Goal: Task Accomplishment & Management: Complete application form

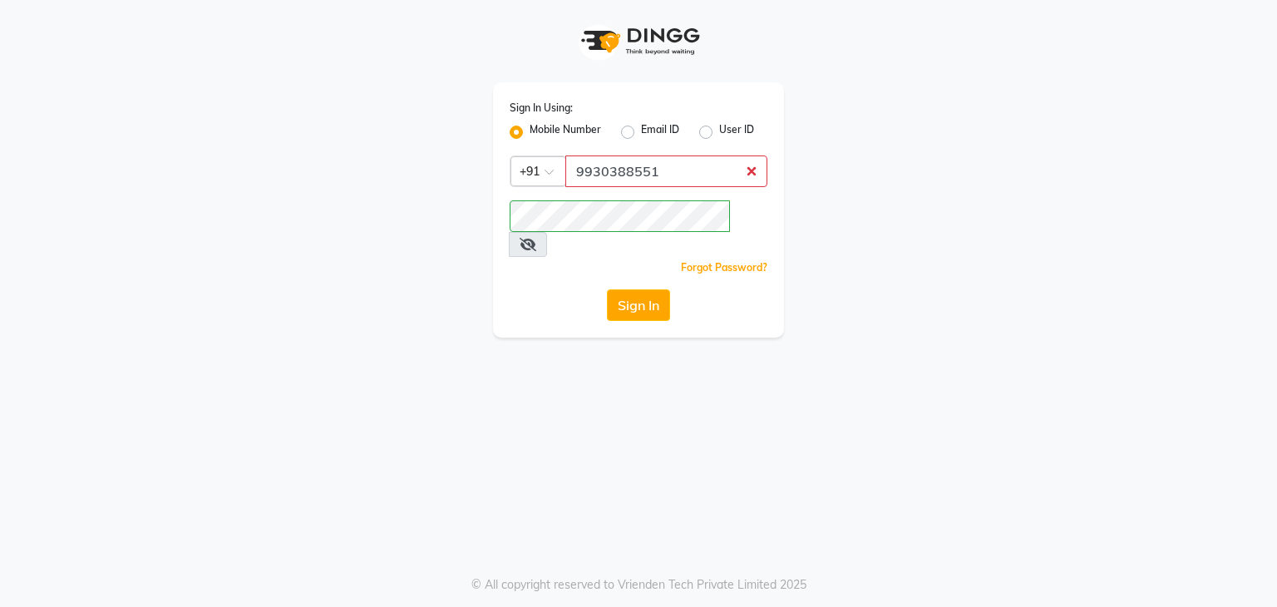
click at [641, 127] on label "Email ID" at bounding box center [660, 132] width 38 height 20
click at [641, 127] on input "Email ID" at bounding box center [646, 127] width 11 height 11
radio input "true"
radio input "false"
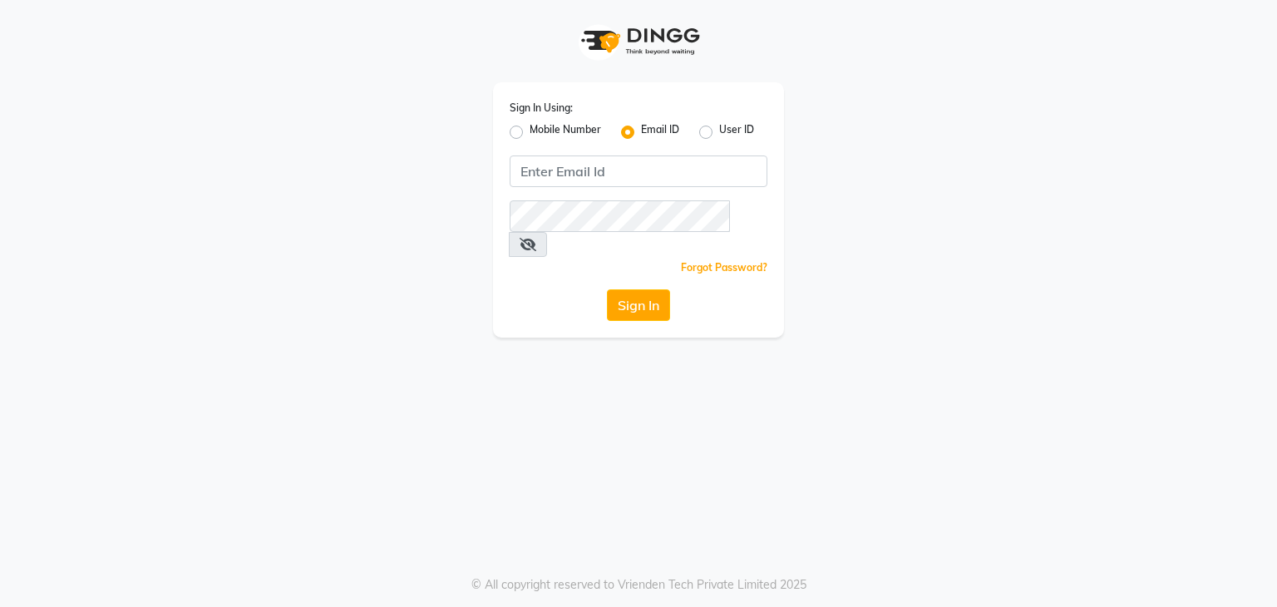
click at [520, 125] on div "Mobile Number" at bounding box center [555, 132] width 91 height 20
click at [530, 128] on label "Mobile Number" at bounding box center [566, 132] width 72 height 20
click at [530, 128] on input "Mobile Number" at bounding box center [535, 127] width 11 height 11
radio input "true"
radio input "false"
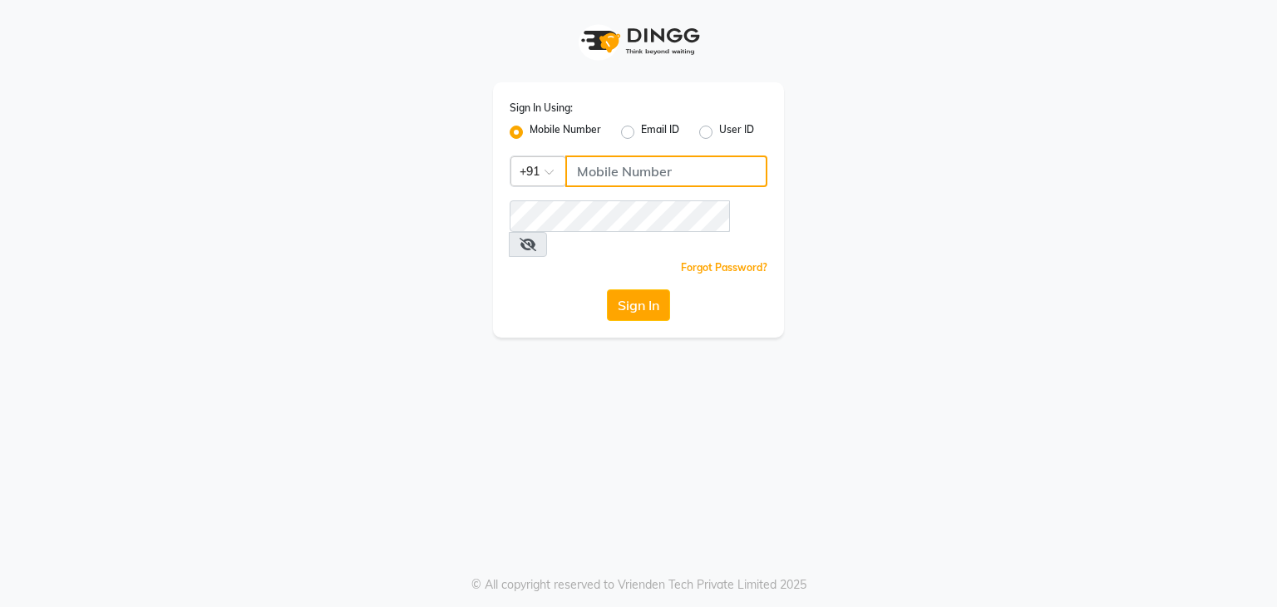
click at [600, 181] on input "Username" at bounding box center [666, 172] width 202 height 32
type input "9930388551"
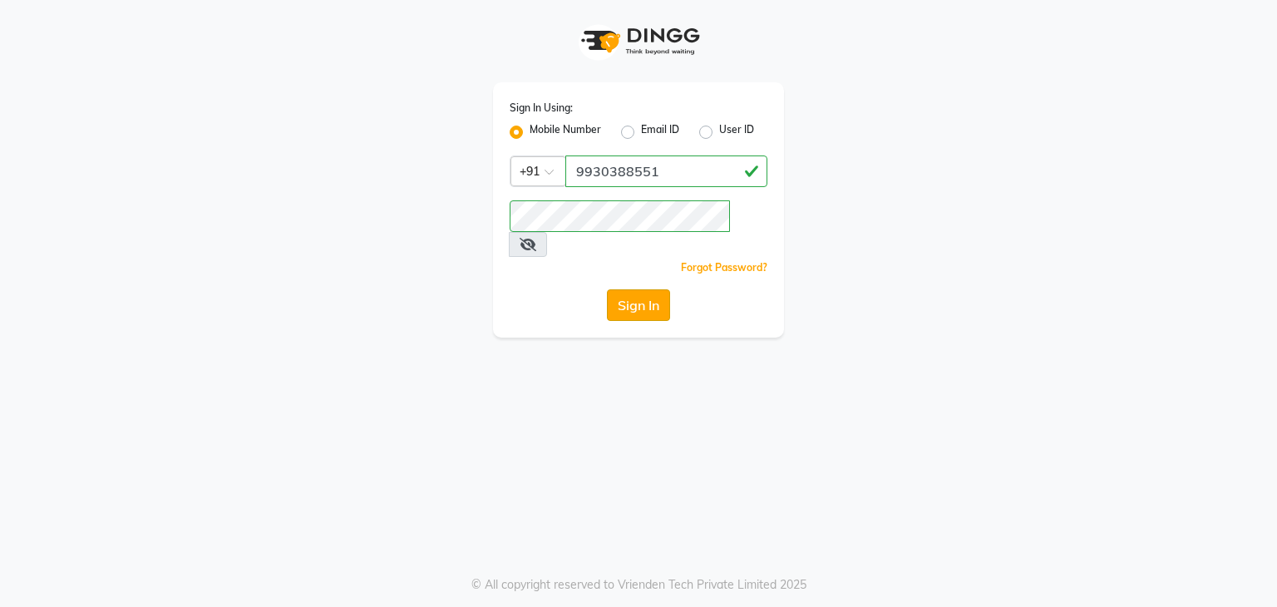
click at [649, 289] on button "Sign In" at bounding box center [638, 305] width 63 height 32
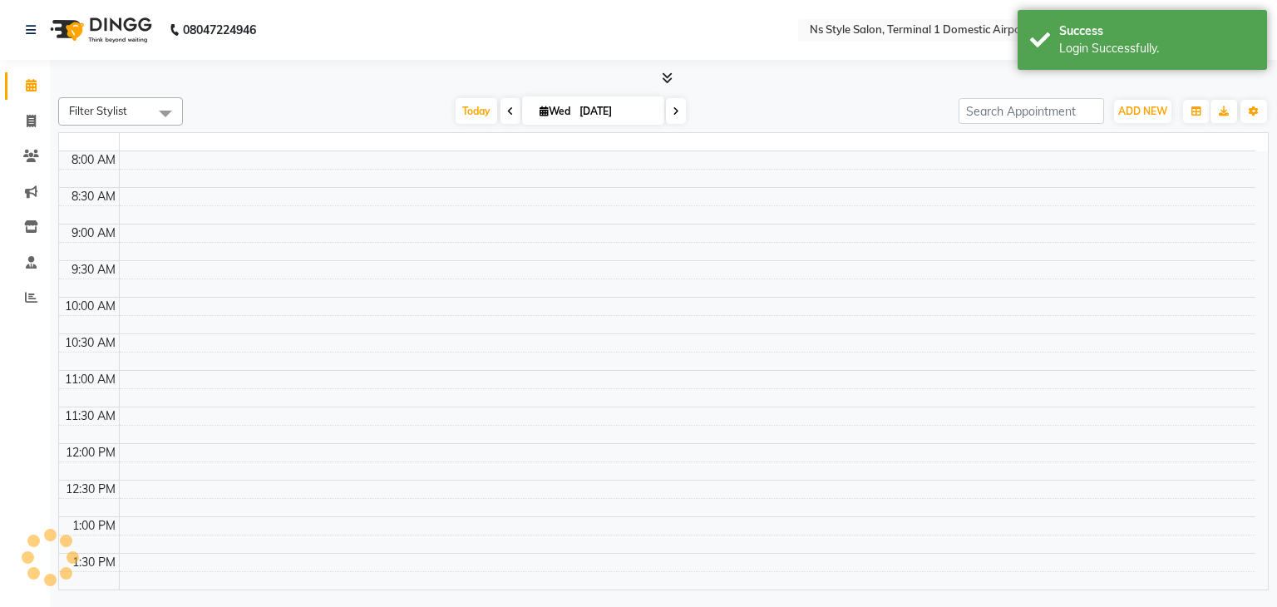
select select "en"
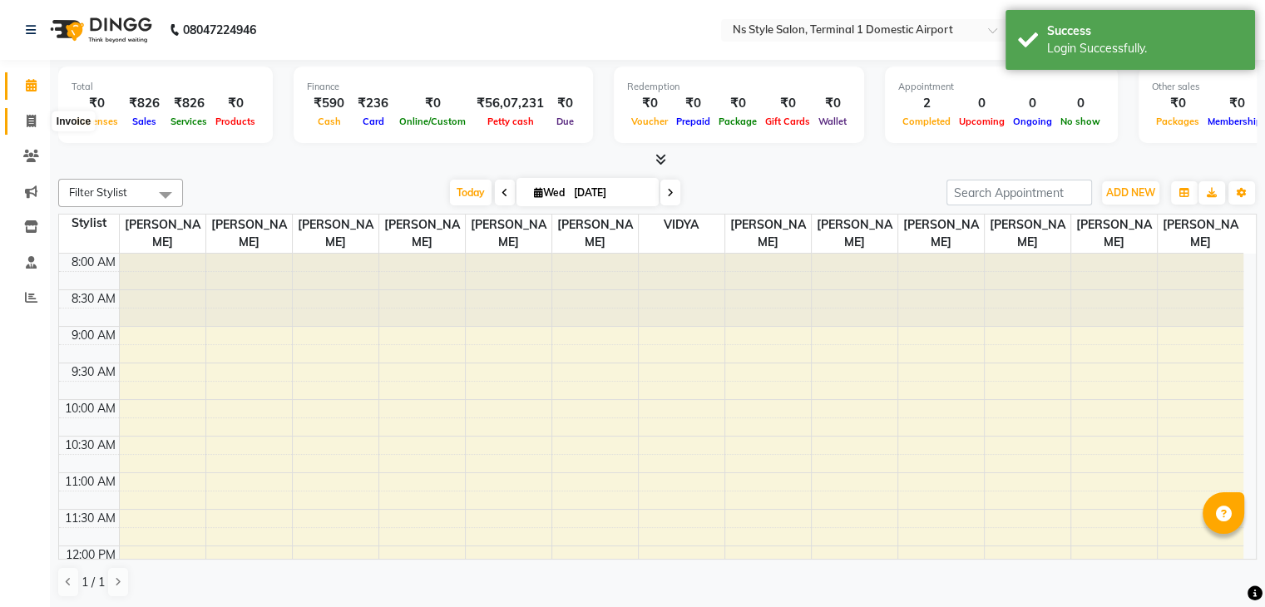
click at [29, 117] on icon at bounding box center [31, 121] width 9 height 12
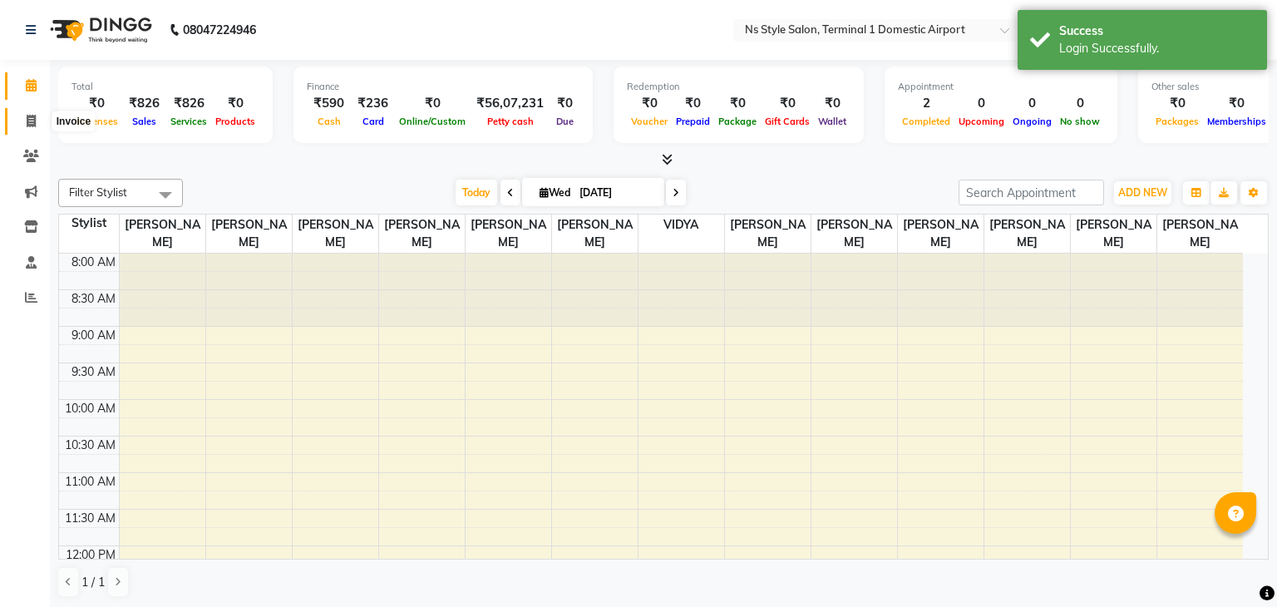
select select "5659"
select select "service"
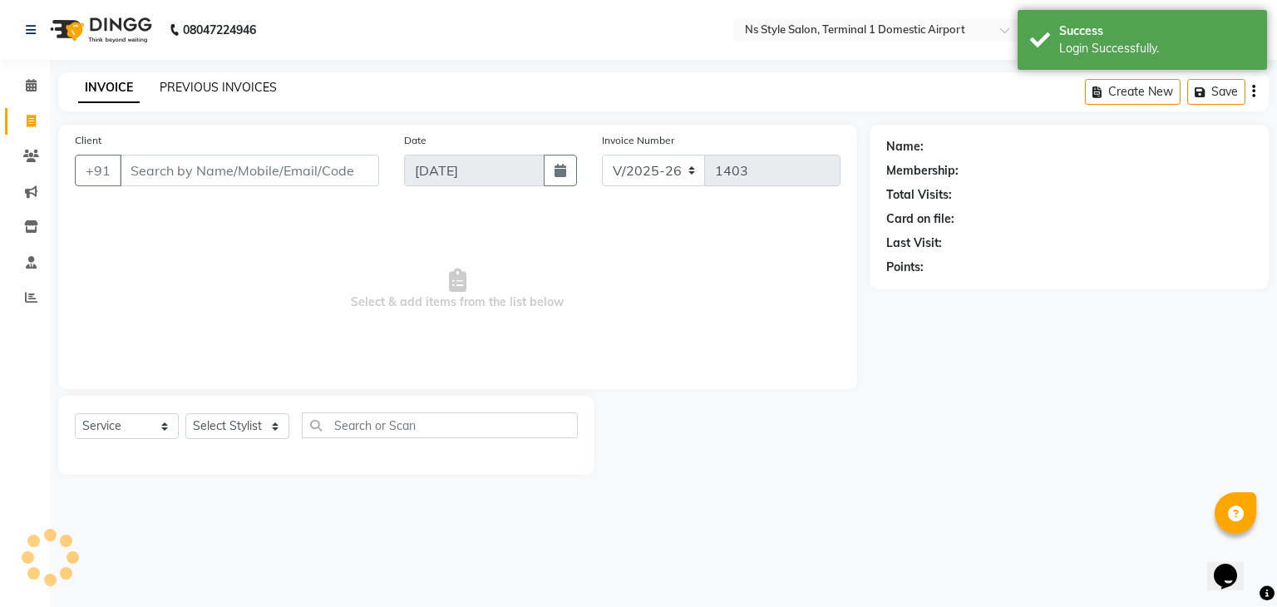
click at [193, 91] on link "PREVIOUS INVOICES" at bounding box center [218, 87] width 117 height 15
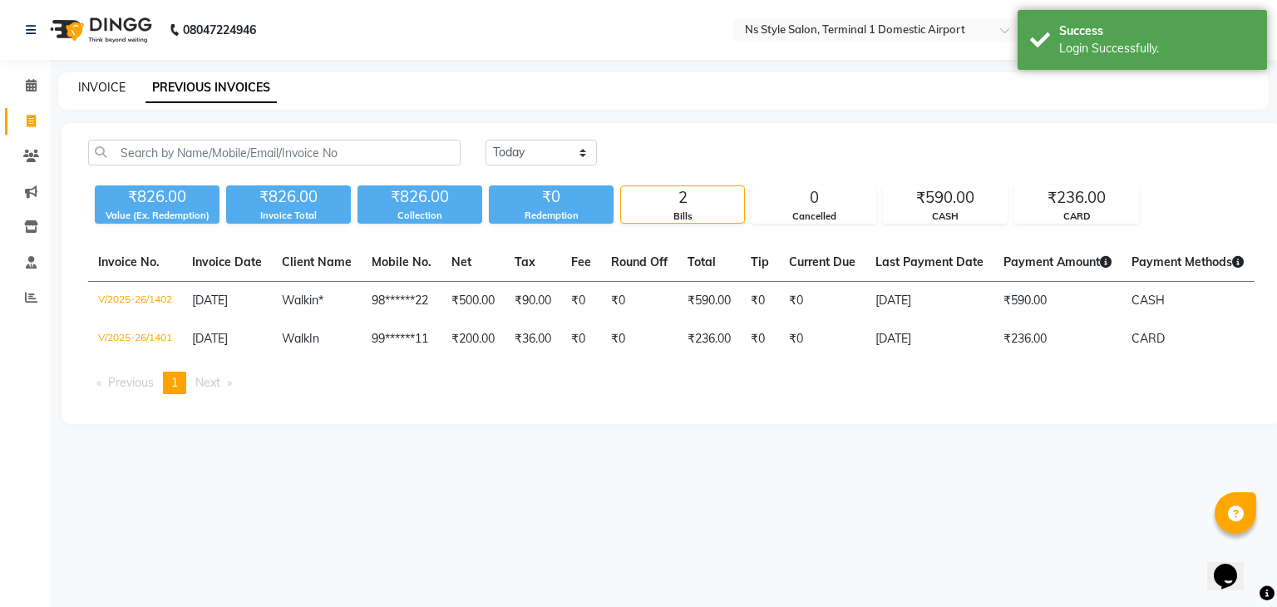
click at [105, 83] on link "INVOICE" at bounding box center [101, 87] width 47 height 15
select select "5659"
select select "service"
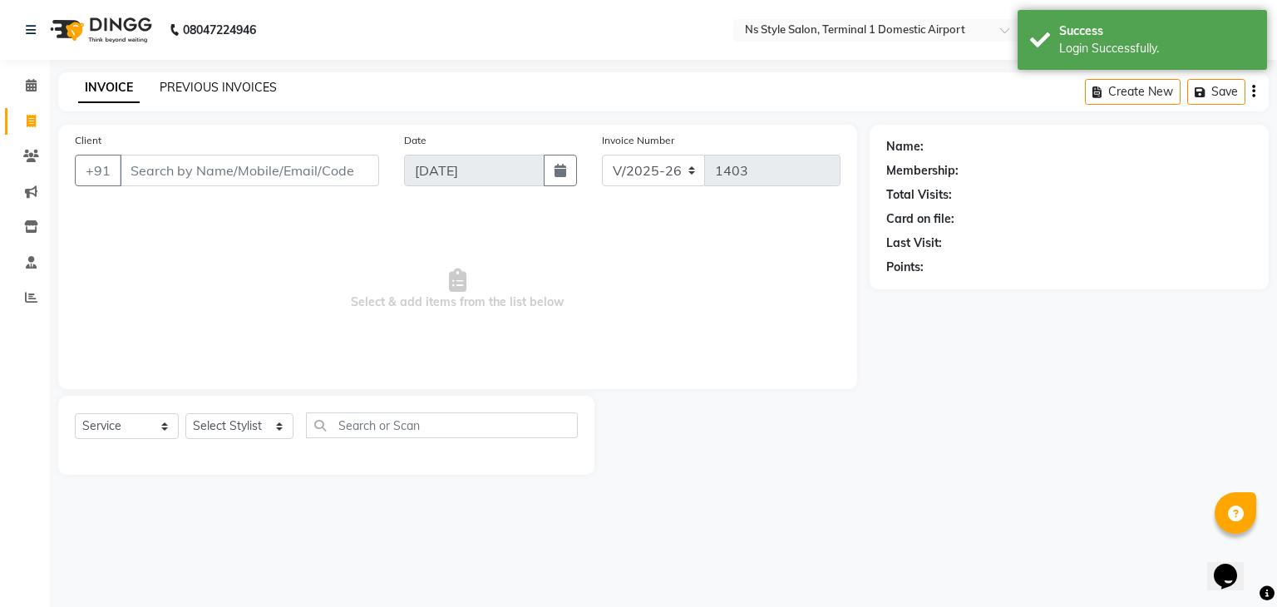
click at [196, 92] on link "PREVIOUS INVOICES" at bounding box center [218, 87] width 117 height 15
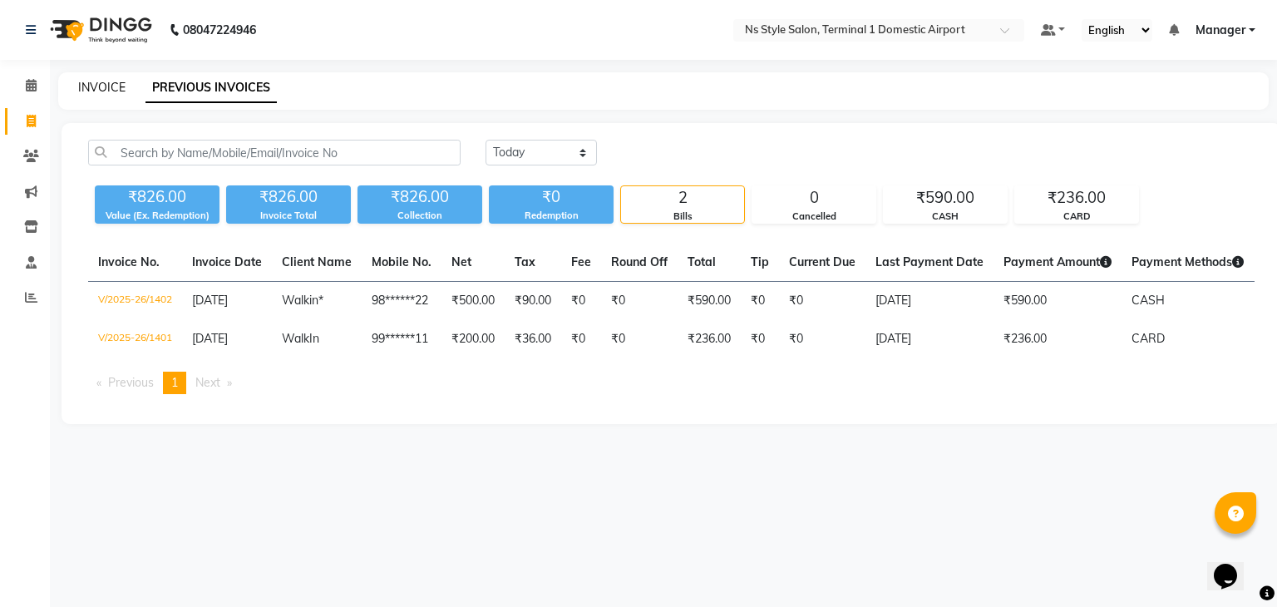
click at [94, 84] on link "INVOICE" at bounding box center [101, 87] width 47 height 15
select select "service"
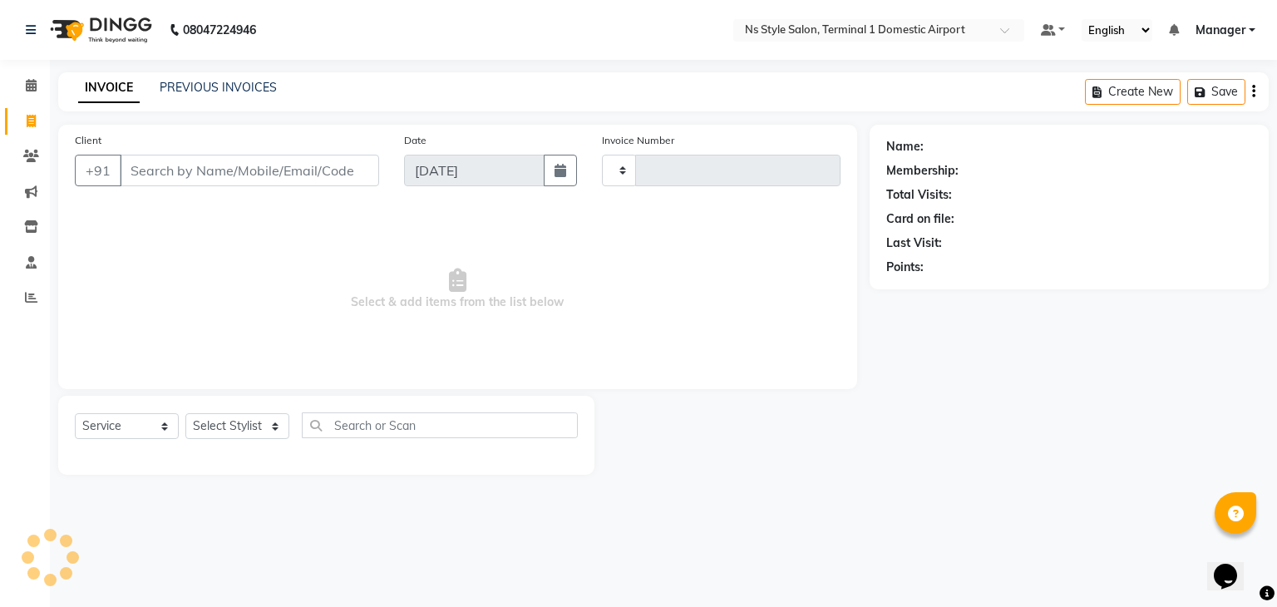
type input "1403"
select select "5659"
type input "98******00"
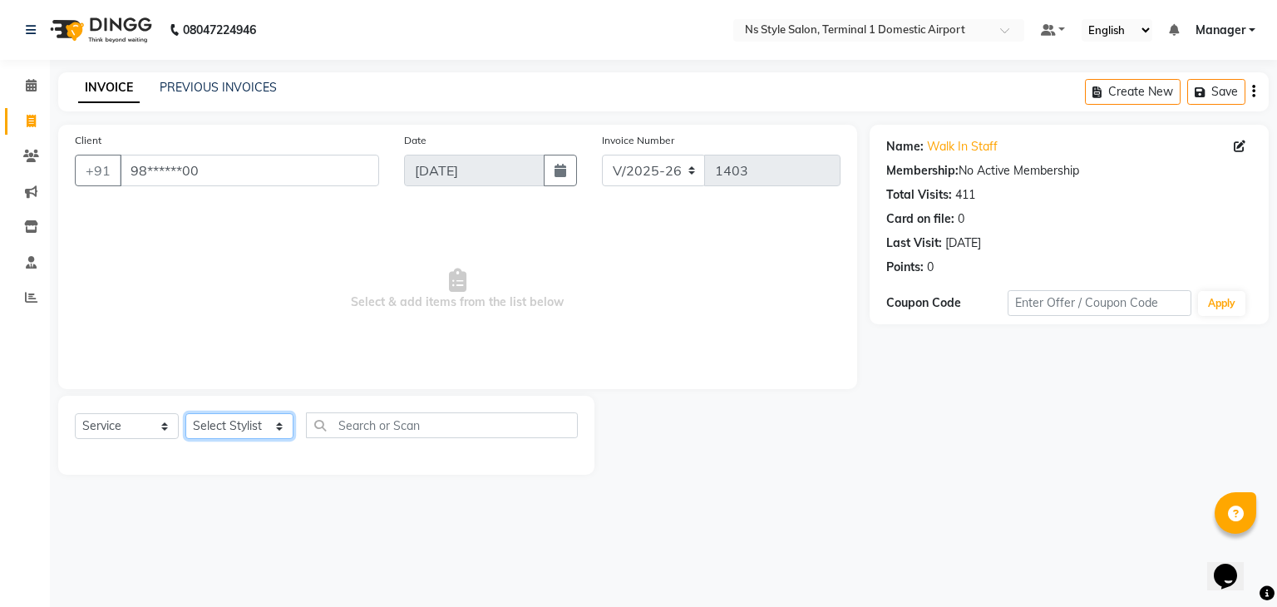
click at [228, 423] on select "Select Stylist [PERSON_NAME] [PERSON_NAME] [PERSON_NAME] GRROWWIDE [PERSON_NAME…" at bounding box center [239, 426] width 108 height 26
select select "39683"
click at [185, 414] on select "Select Stylist [PERSON_NAME] [PERSON_NAME] [PERSON_NAME] GRROWWIDE [PERSON_NAME…" at bounding box center [239, 426] width 108 height 26
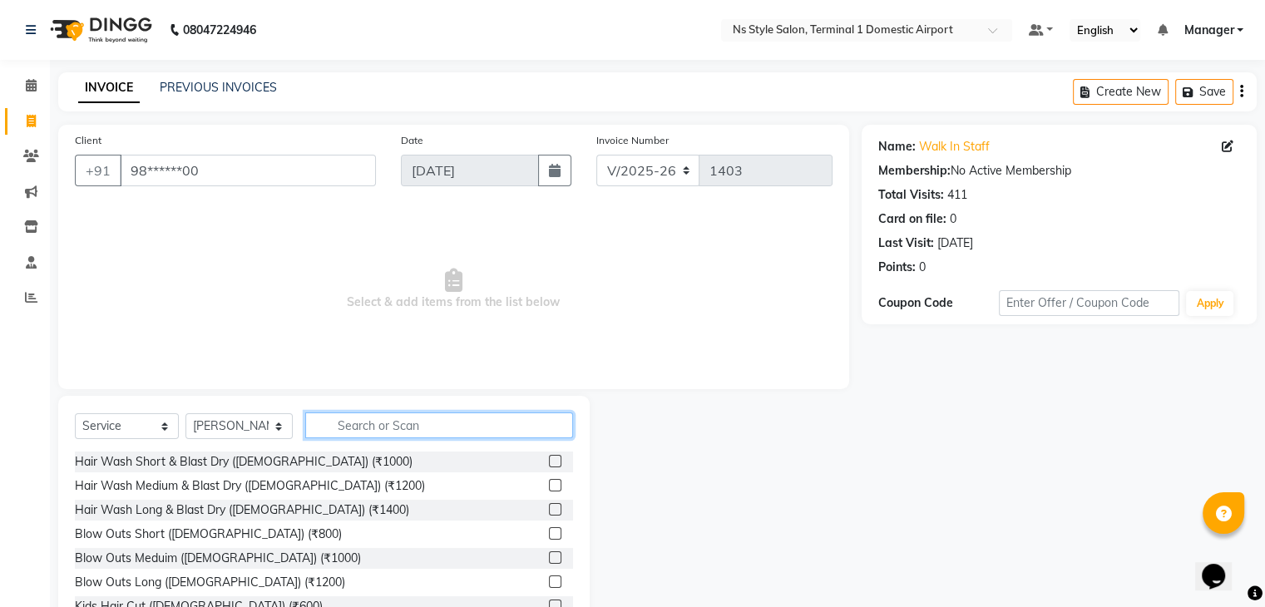
click at [378, 426] on input "text" at bounding box center [439, 425] width 268 height 26
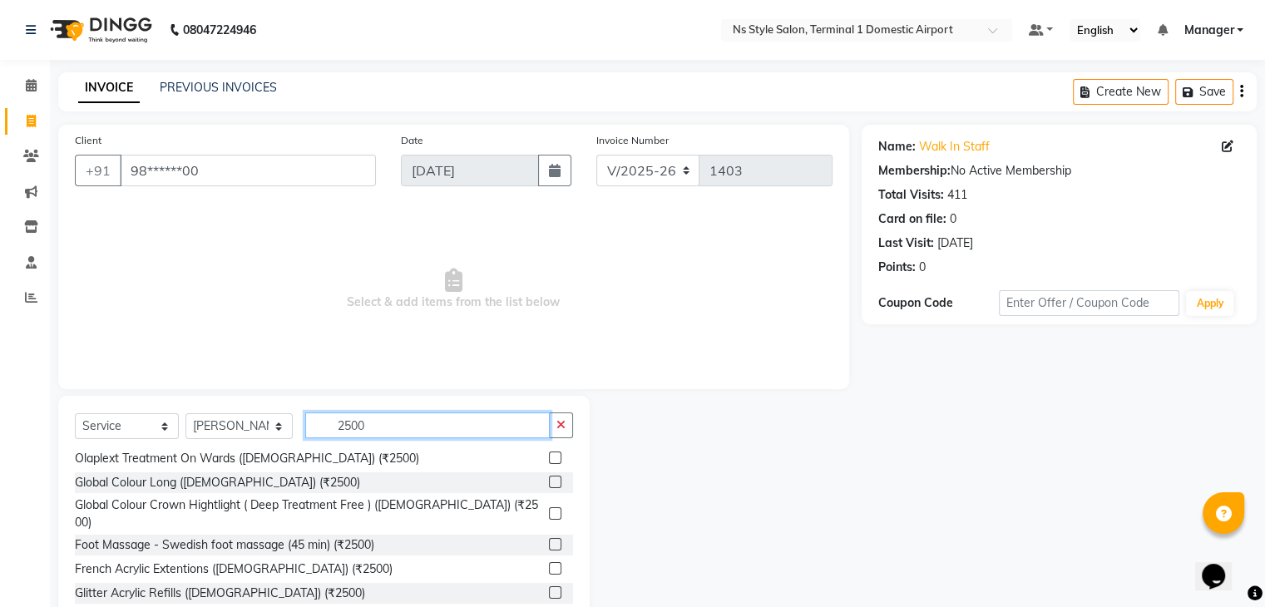
scroll to position [77, 0]
type input "2500"
click at [549, 537] on label at bounding box center [555, 543] width 12 height 12
click at [549, 539] on input "checkbox" at bounding box center [554, 544] width 11 height 11
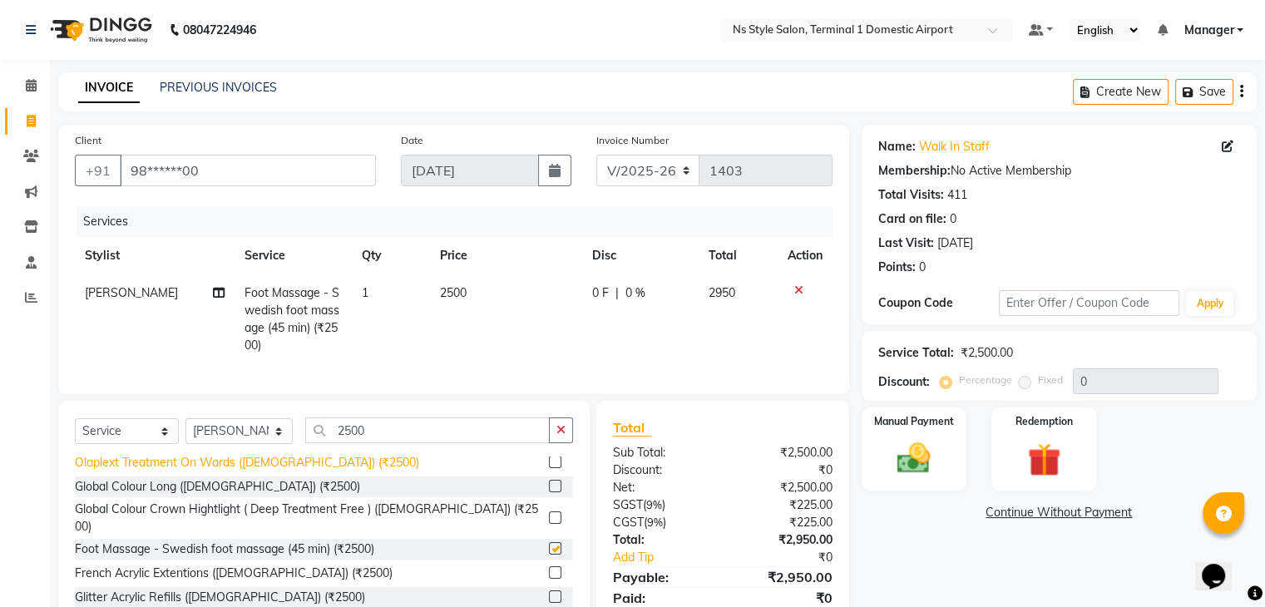
checkbox input "false"
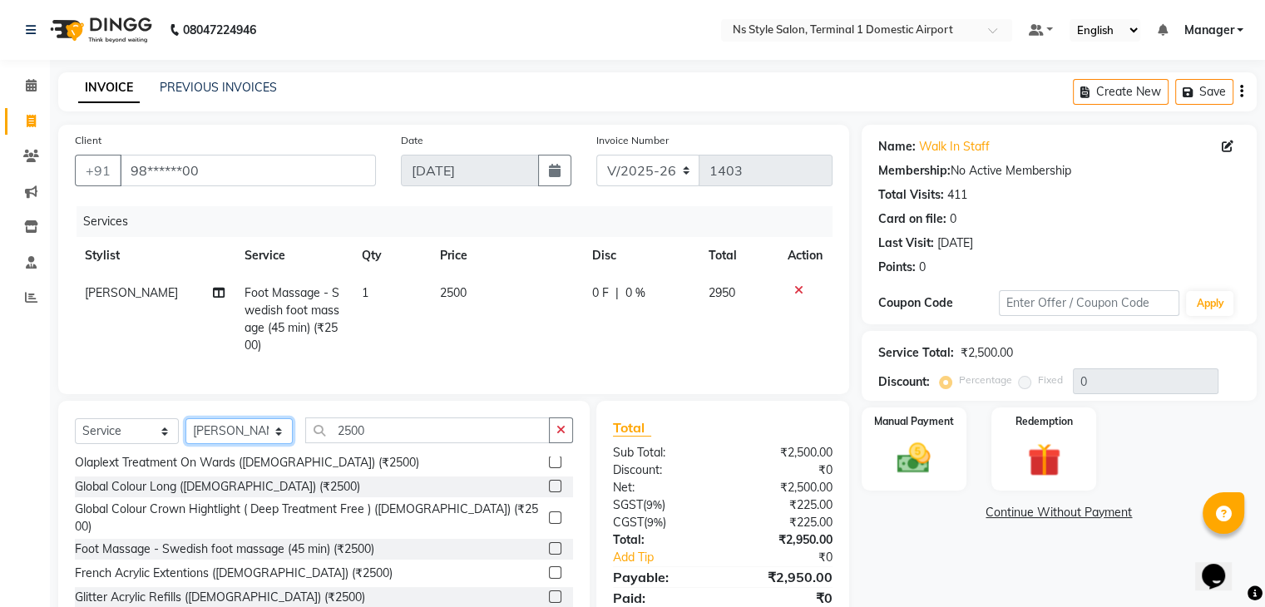
click at [260, 442] on select "Select Stylist [PERSON_NAME] [PERSON_NAME] [PERSON_NAME] GRROWWIDE [PERSON_NAME…" at bounding box center [238, 431] width 107 height 26
select select "39681"
click at [185, 432] on select "Select Stylist [PERSON_NAME] [PERSON_NAME] [PERSON_NAME] GRROWWIDE [PERSON_NAME…" at bounding box center [238, 431] width 107 height 26
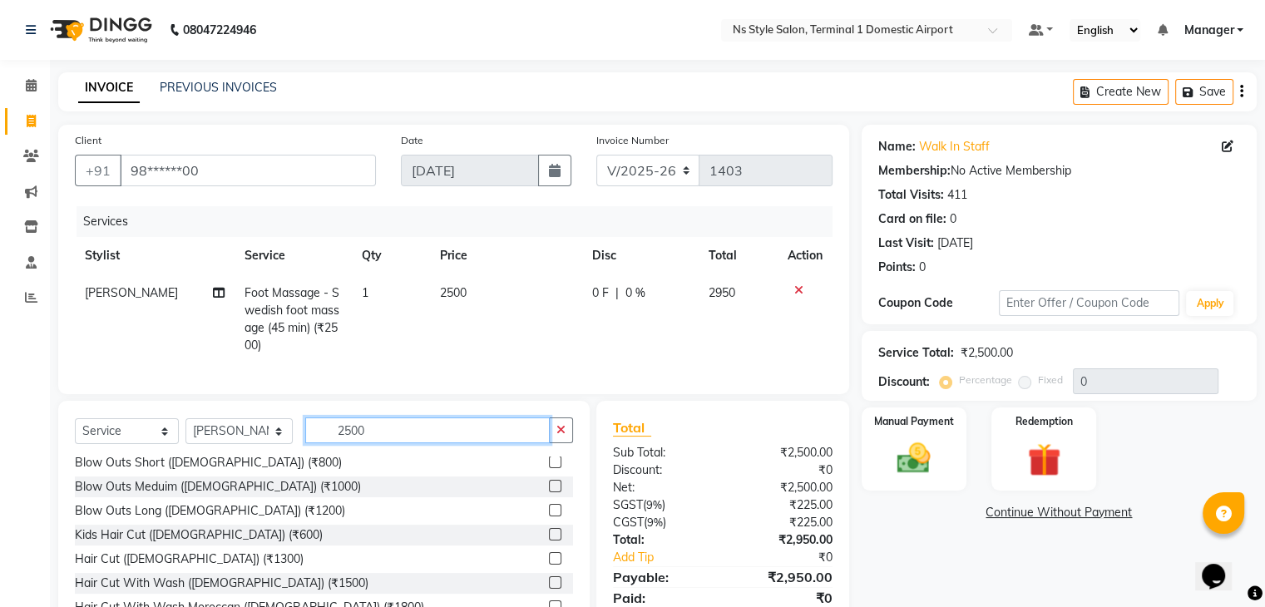
click at [368, 443] on input "2500" at bounding box center [427, 430] width 244 height 26
type input "2"
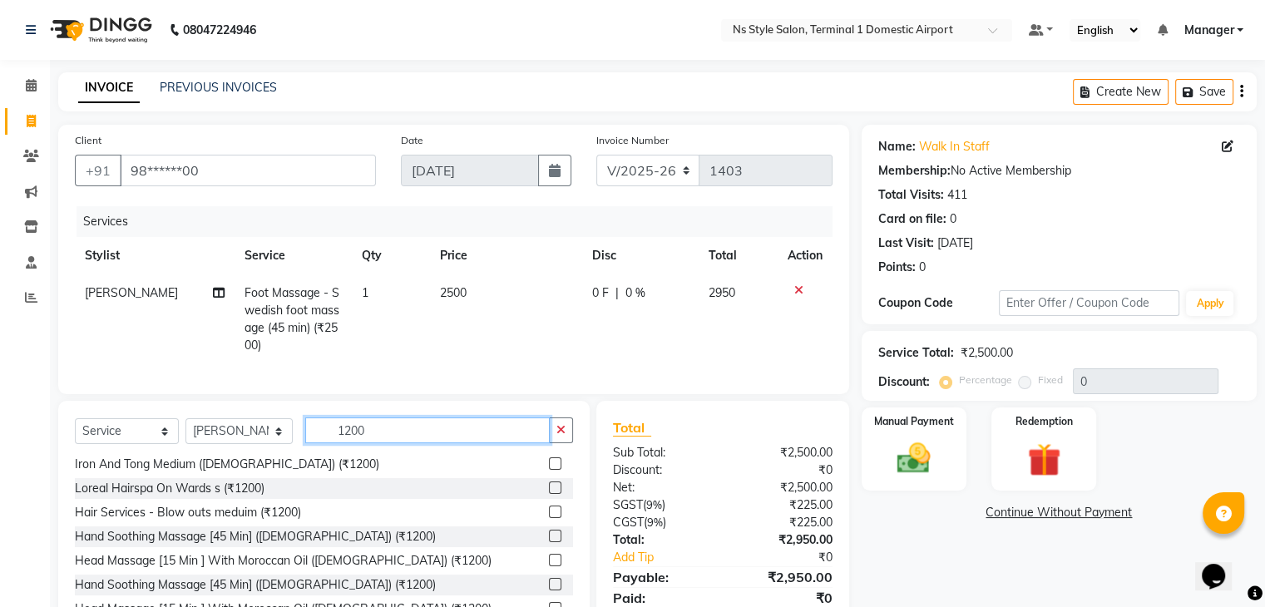
scroll to position [78, 0]
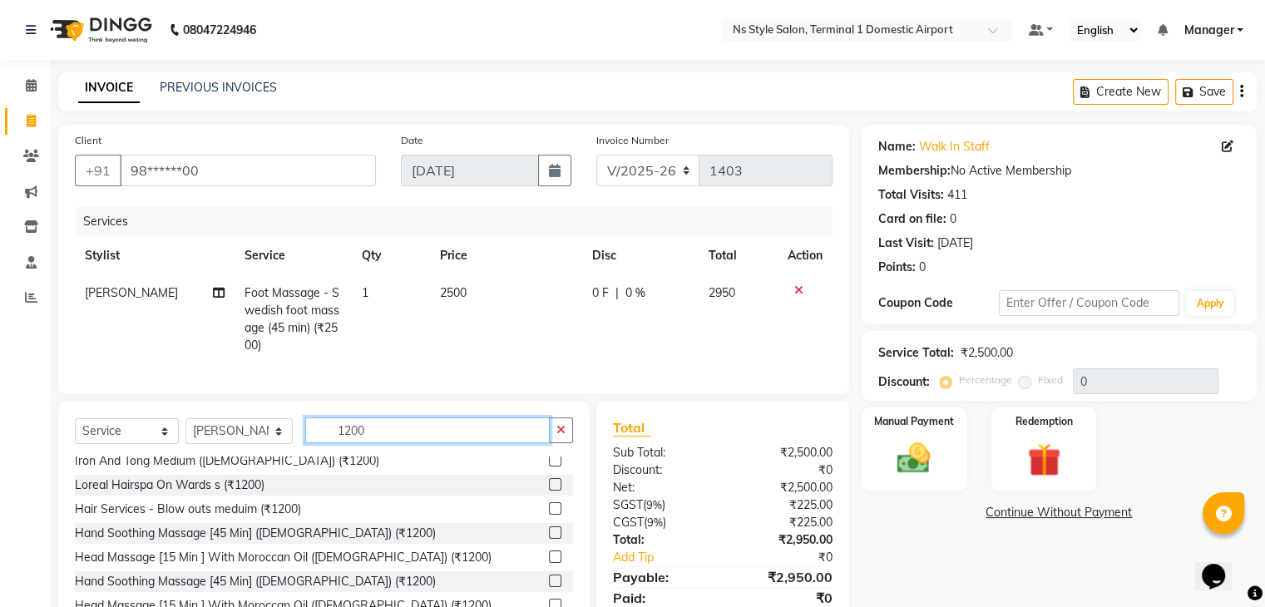
type input "1200"
click at [549, 563] on label at bounding box center [555, 557] width 12 height 12
click at [549, 563] on input "checkbox" at bounding box center [554, 557] width 11 height 11
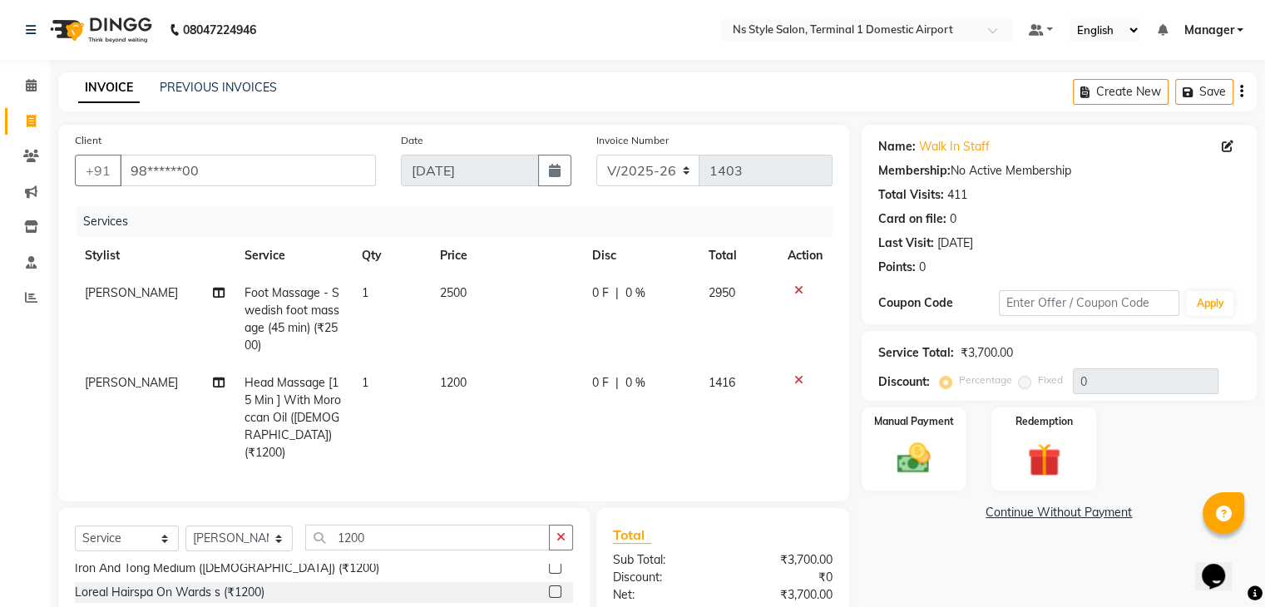
checkbox input "false"
click at [229, 526] on select "Select Stylist [PERSON_NAME] [PERSON_NAME] [PERSON_NAME] GRROWWIDE [PERSON_NAME…" at bounding box center [238, 539] width 107 height 26
select select "39688"
click at [185, 526] on select "Select Stylist [PERSON_NAME] [PERSON_NAME] [PERSON_NAME] GRROWWIDE [PERSON_NAME…" at bounding box center [238, 539] width 107 height 26
click at [386, 526] on input "1200" at bounding box center [427, 538] width 244 height 26
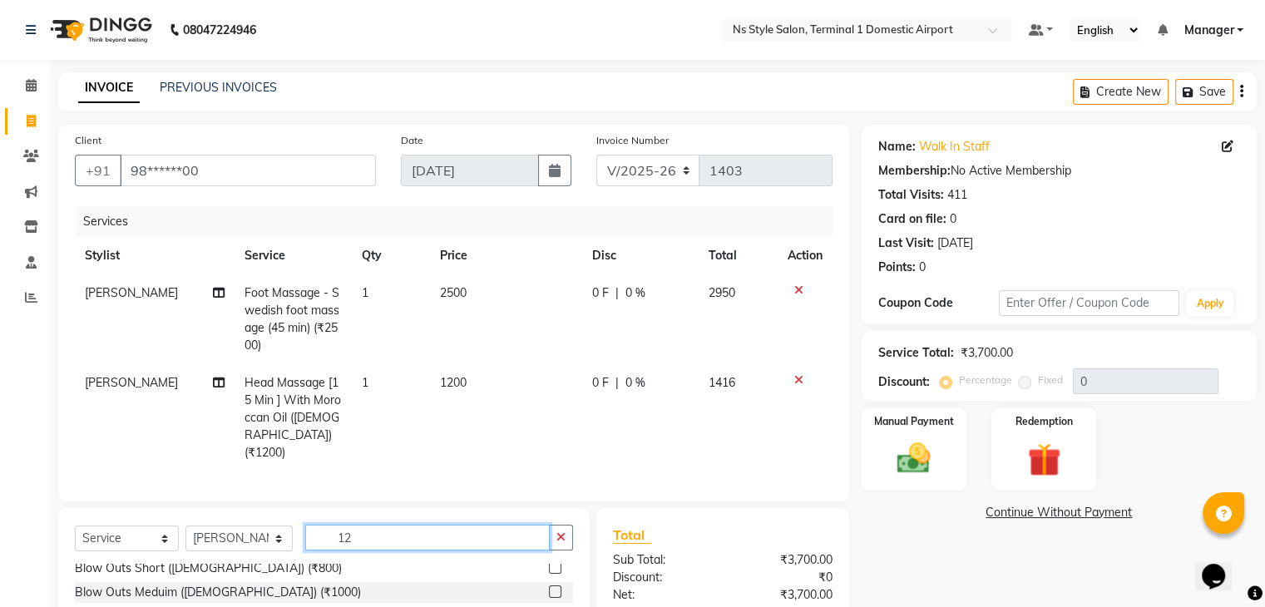
type input "1"
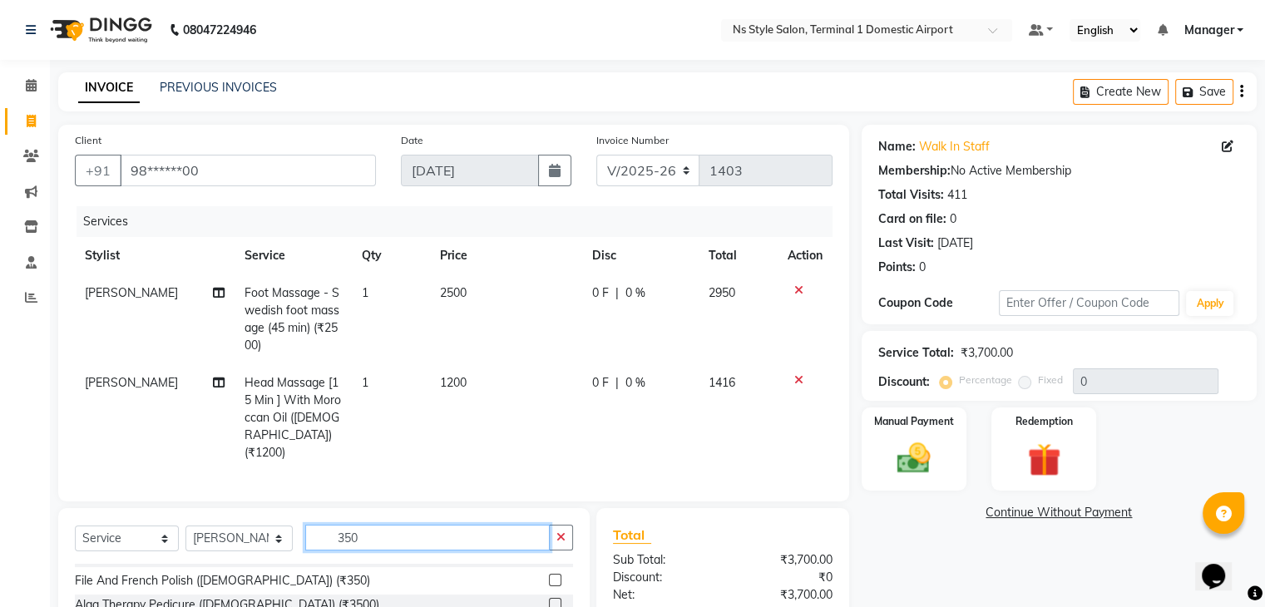
scroll to position [112, 0]
type input "350"
click at [549, 575] on label at bounding box center [555, 581] width 12 height 12
click at [549, 577] on input "checkbox" at bounding box center [554, 582] width 11 height 11
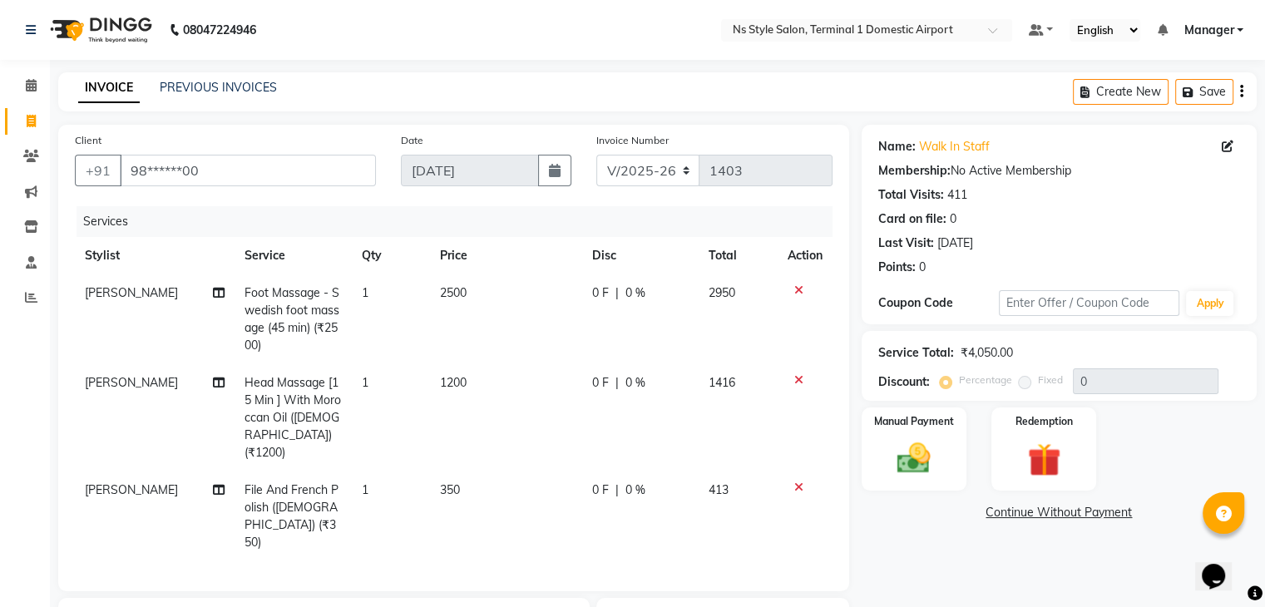
checkbox input "false"
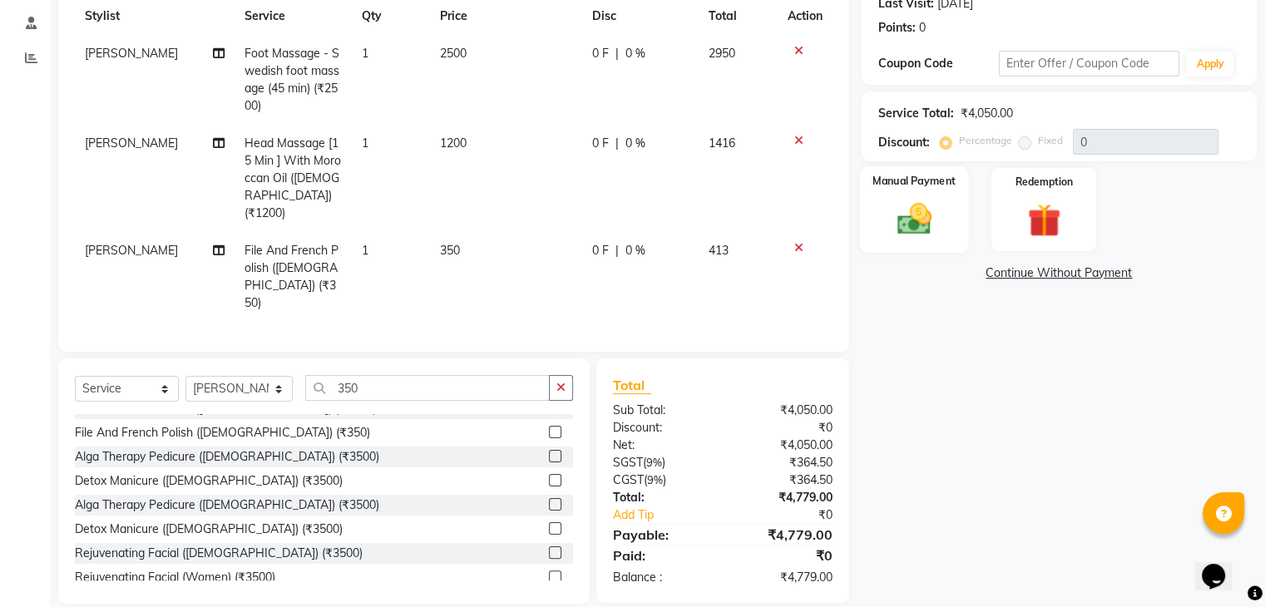
click at [939, 215] on img at bounding box center [914, 220] width 56 height 40
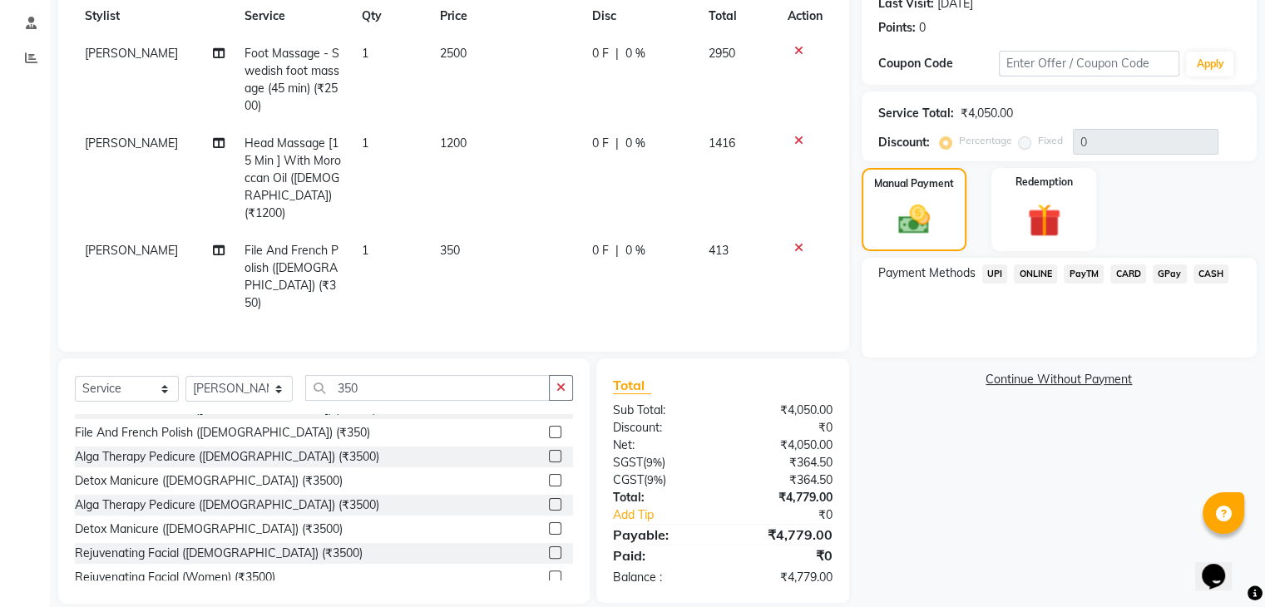
click at [1133, 274] on span "CARD" at bounding box center [1128, 273] width 36 height 19
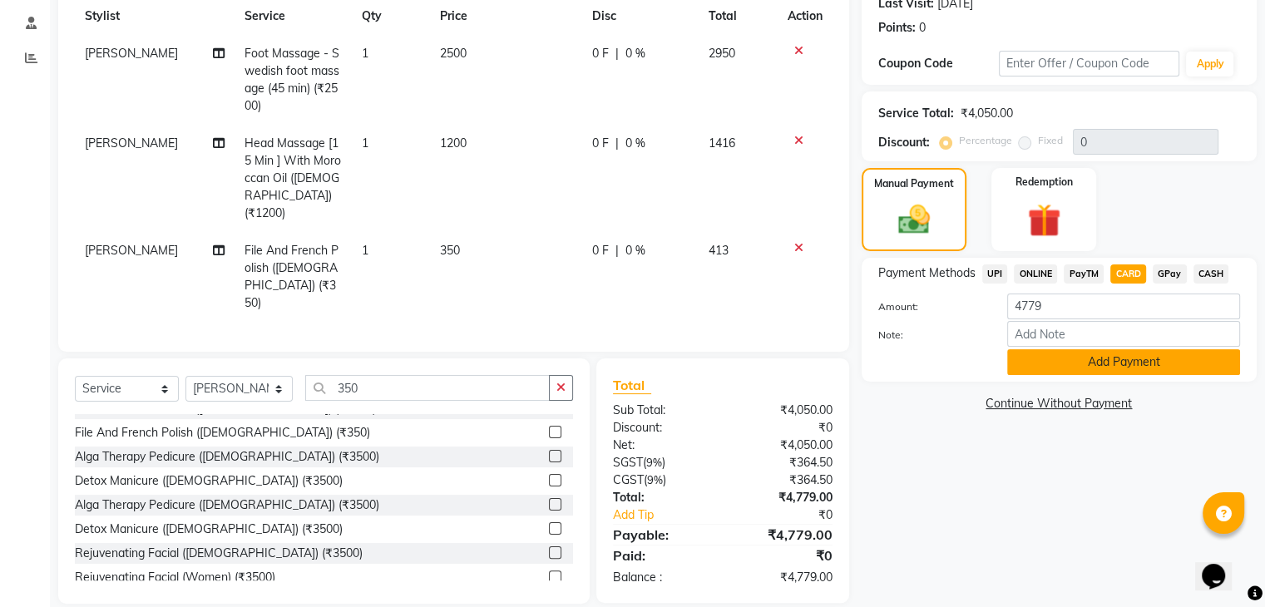
click at [1143, 364] on button "Add Payment" at bounding box center [1123, 362] width 233 height 26
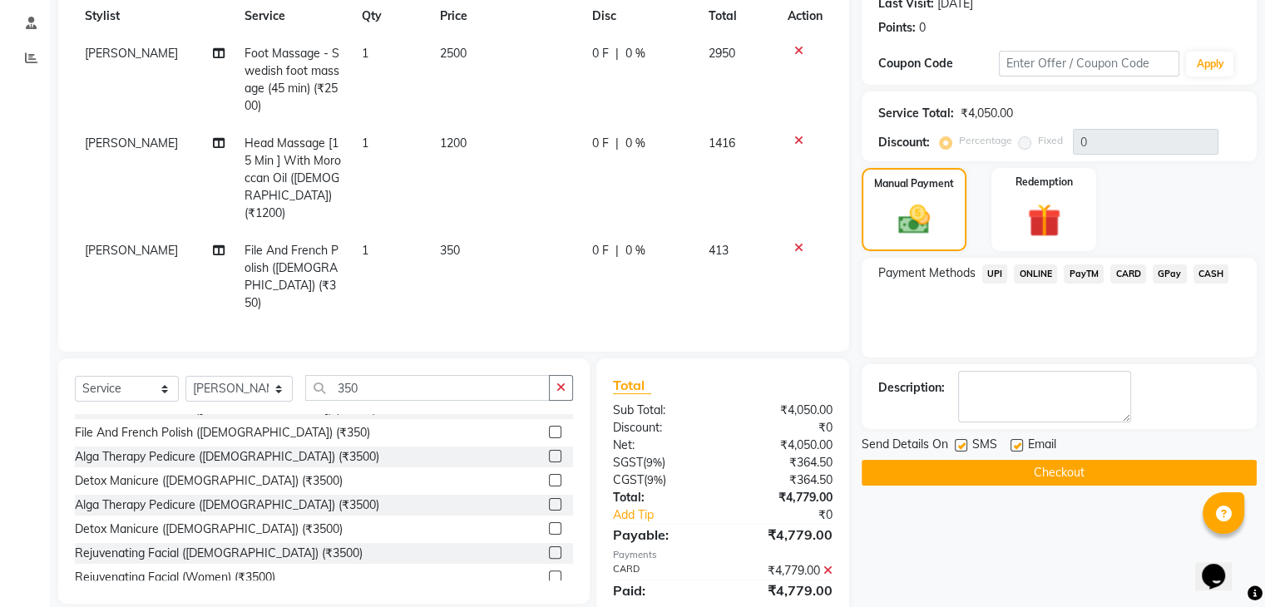
click at [1118, 476] on button "Checkout" at bounding box center [1059, 473] width 395 height 26
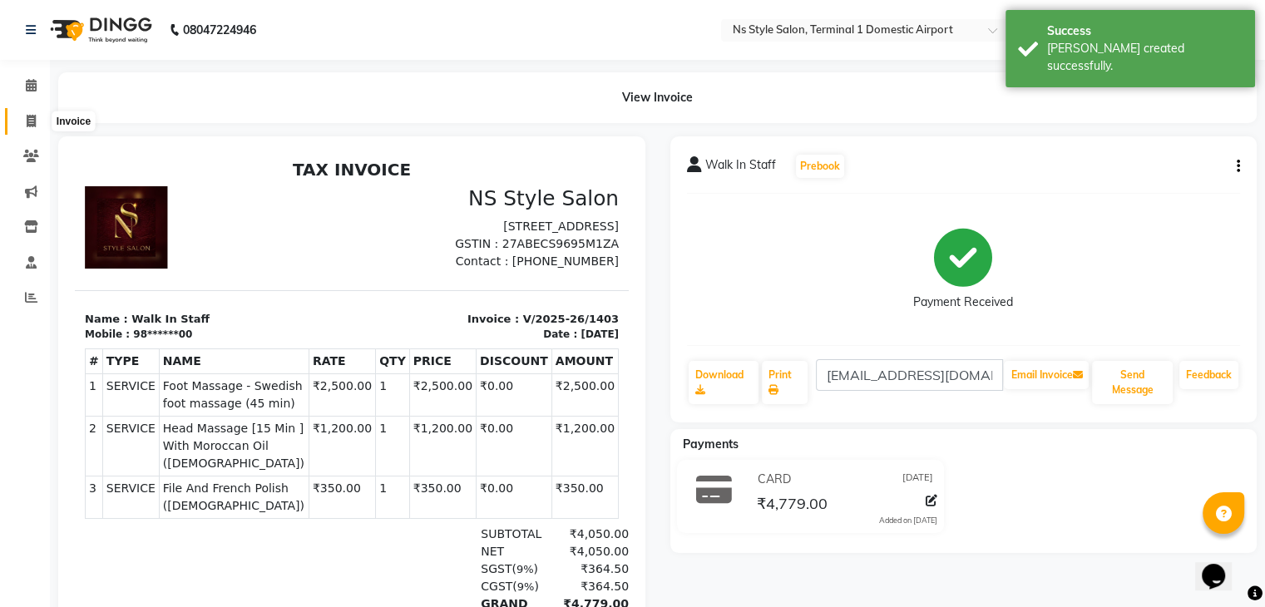
click at [33, 120] on icon at bounding box center [31, 121] width 9 height 12
select select "service"
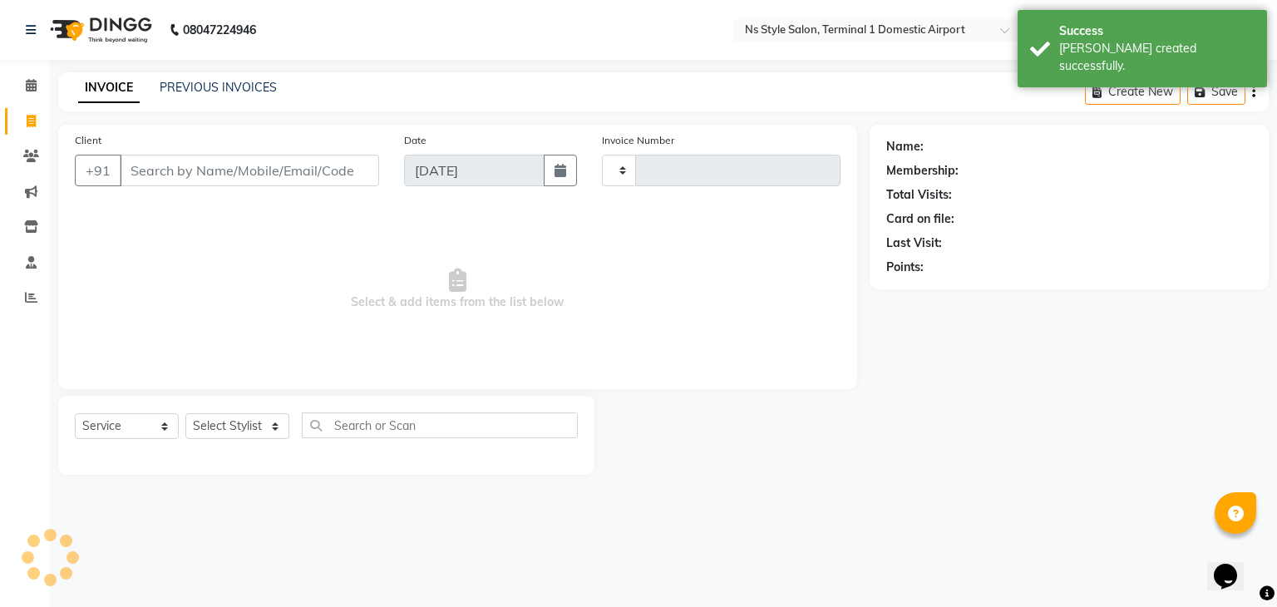
type input "1404"
select select "5659"
click at [190, 94] on link "PREVIOUS INVOICES" at bounding box center [218, 87] width 117 height 15
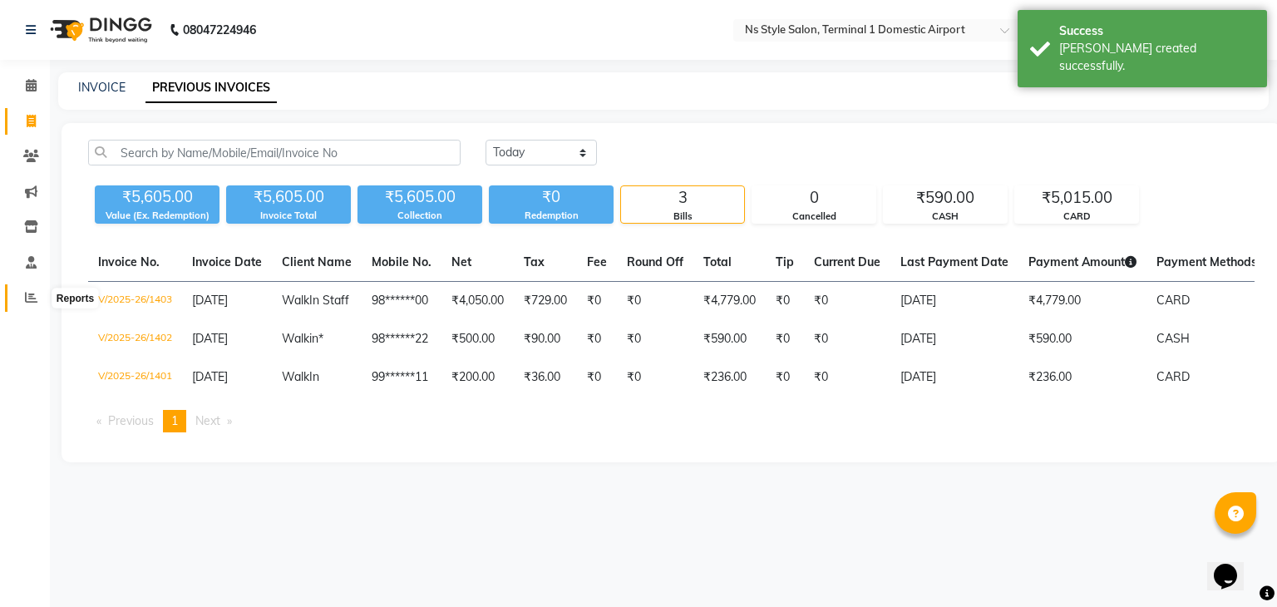
click at [32, 307] on span at bounding box center [31, 298] width 29 height 19
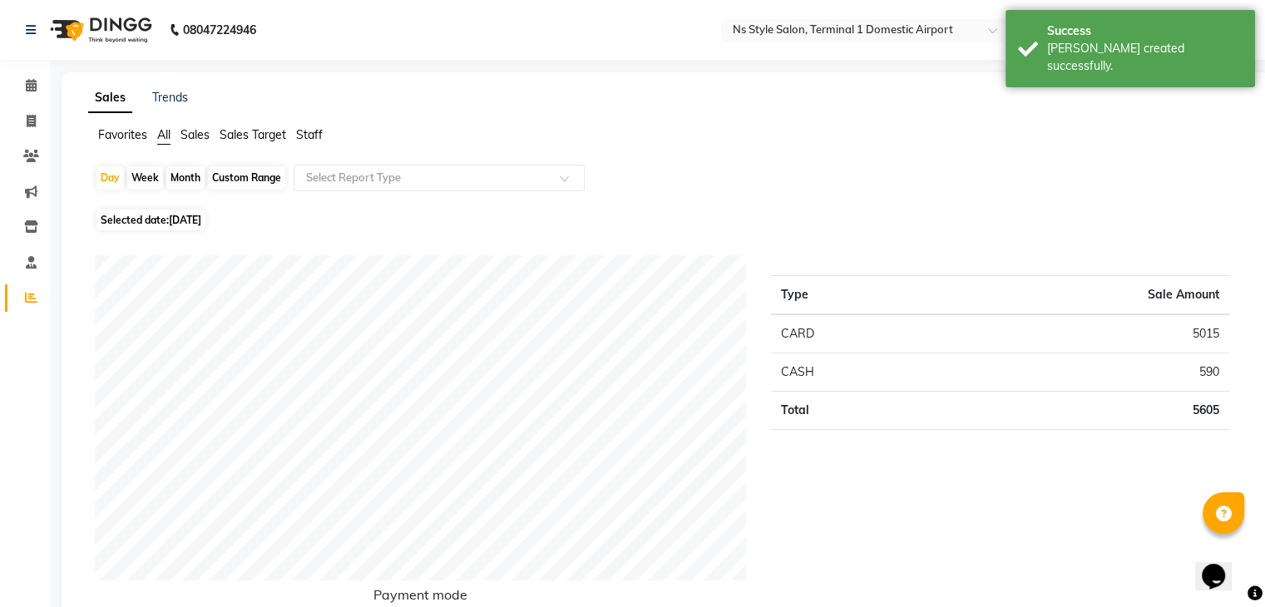
click at [180, 174] on div "Month" at bounding box center [185, 177] width 38 height 23
select select "9"
select select "2025"
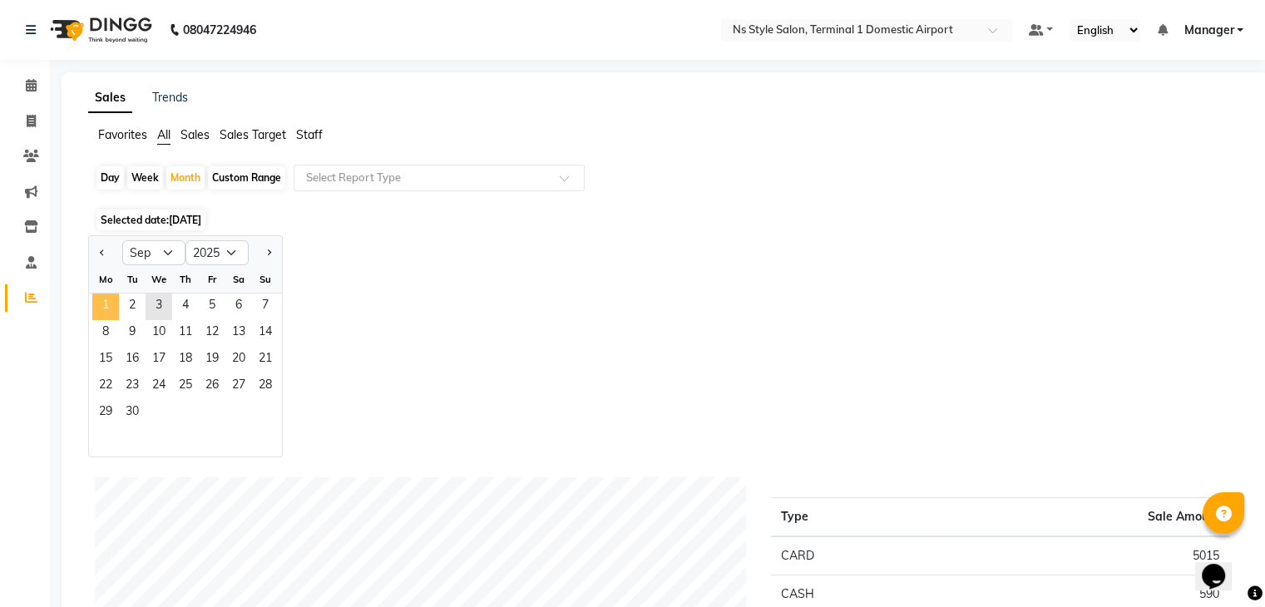
click at [96, 297] on span "1" at bounding box center [105, 307] width 27 height 27
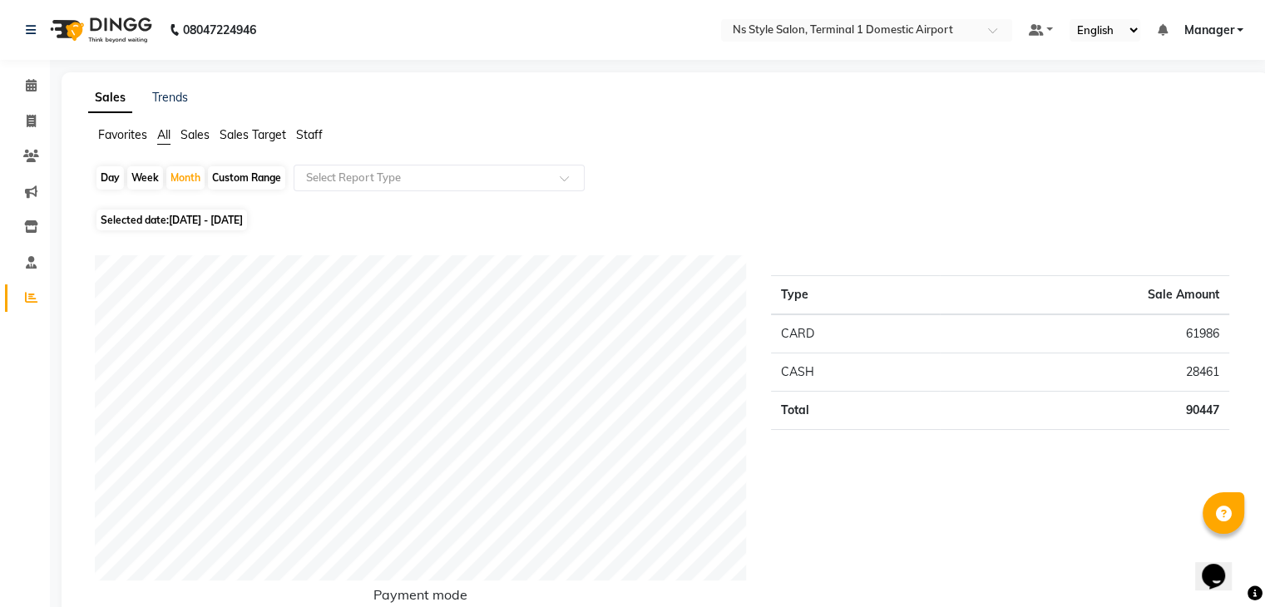
click at [314, 136] on span "Staff" at bounding box center [309, 134] width 27 height 15
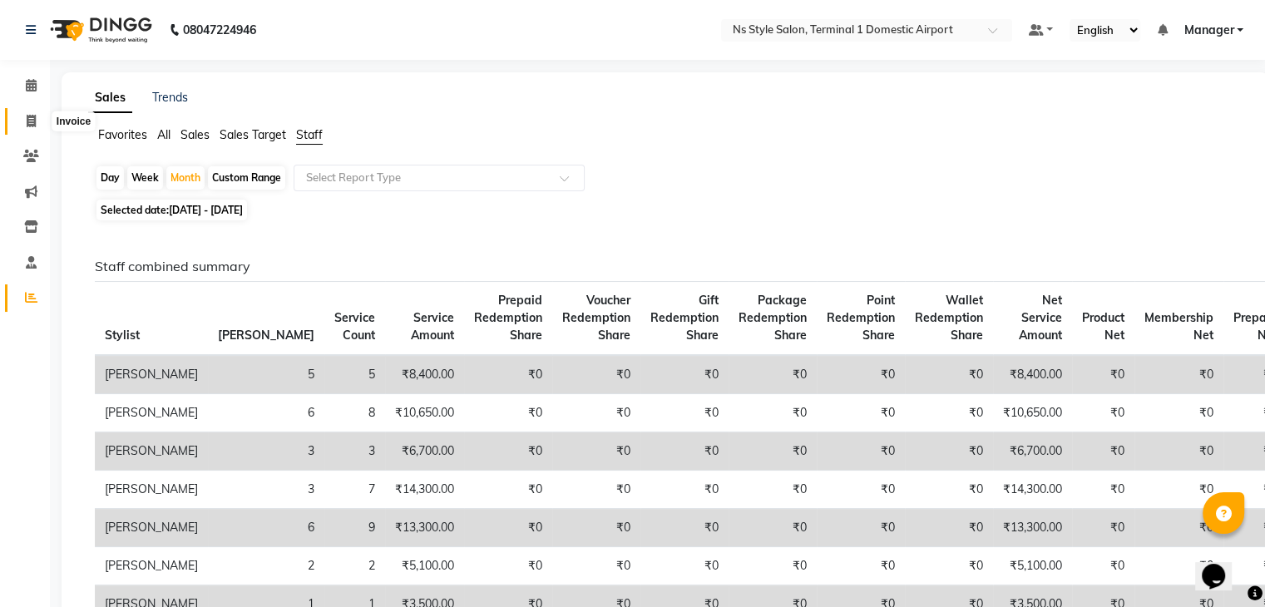
click at [25, 114] on span at bounding box center [31, 121] width 29 height 19
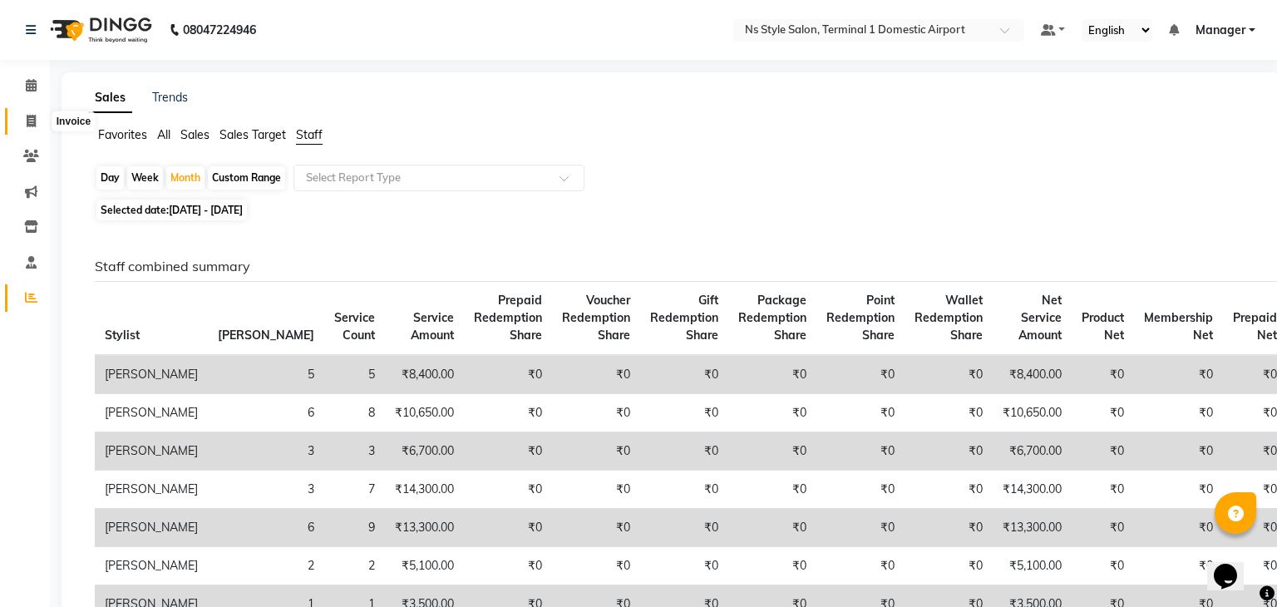
select select "service"
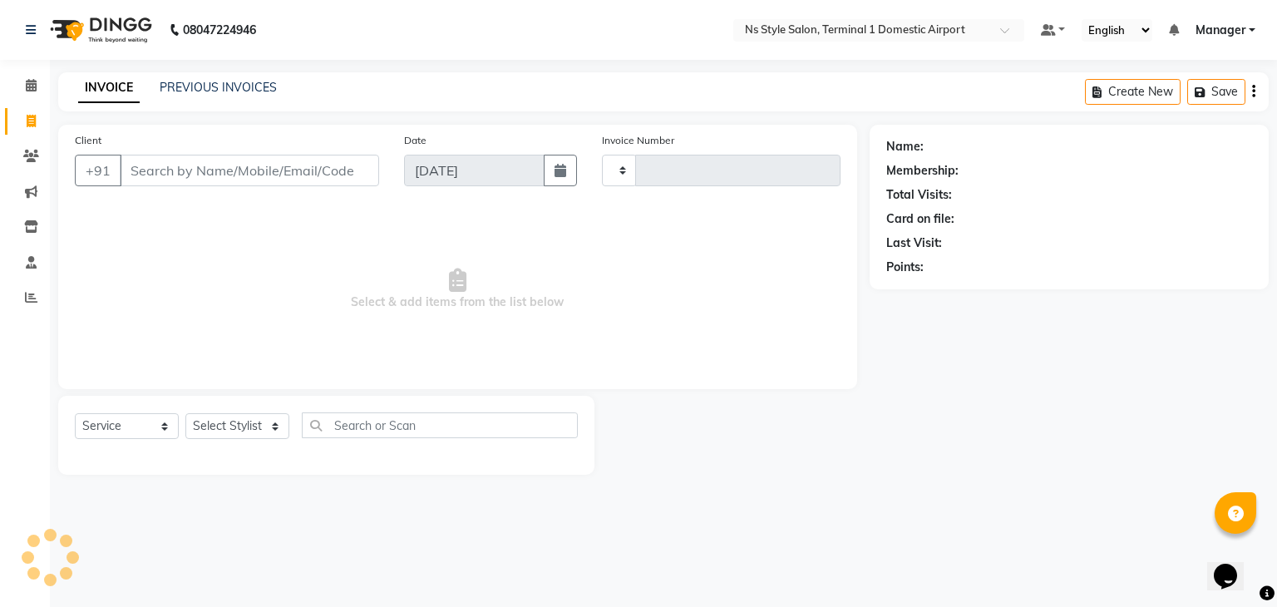
type input "1404"
select select "5659"
click at [198, 94] on link "PREVIOUS INVOICES" at bounding box center [218, 87] width 117 height 15
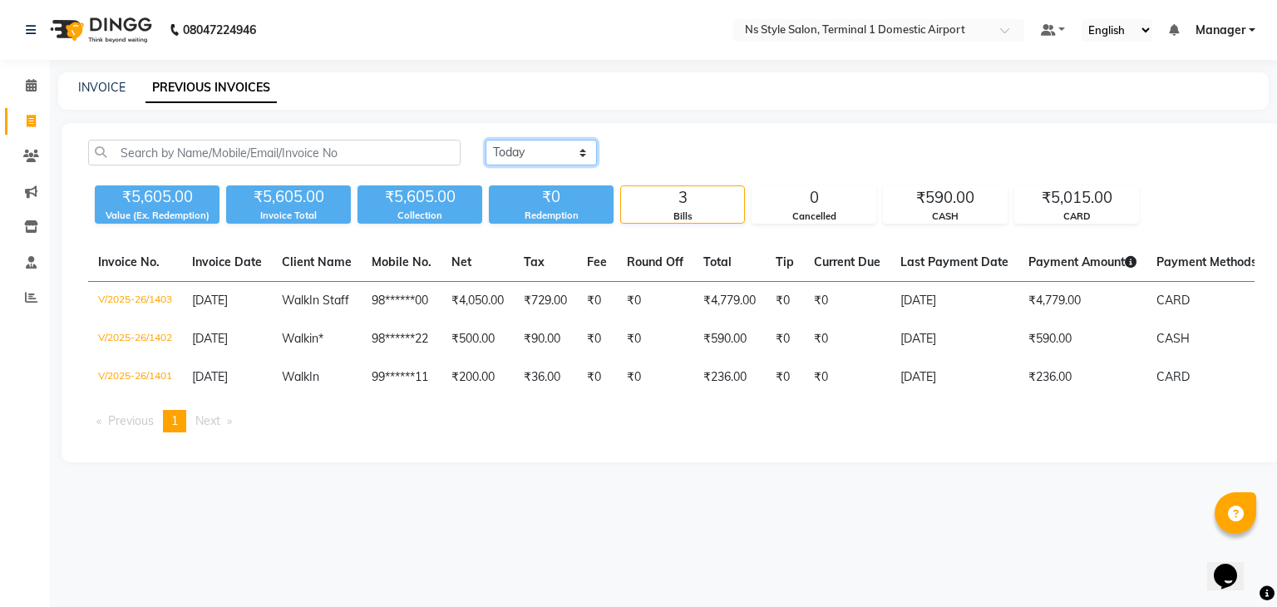
click at [541, 148] on select "[DATE] [DATE] Custom Range" at bounding box center [541, 153] width 111 height 26
select select "range"
click at [486, 140] on select "[DATE] [DATE] Custom Range" at bounding box center [541, 153] width 111 height 26
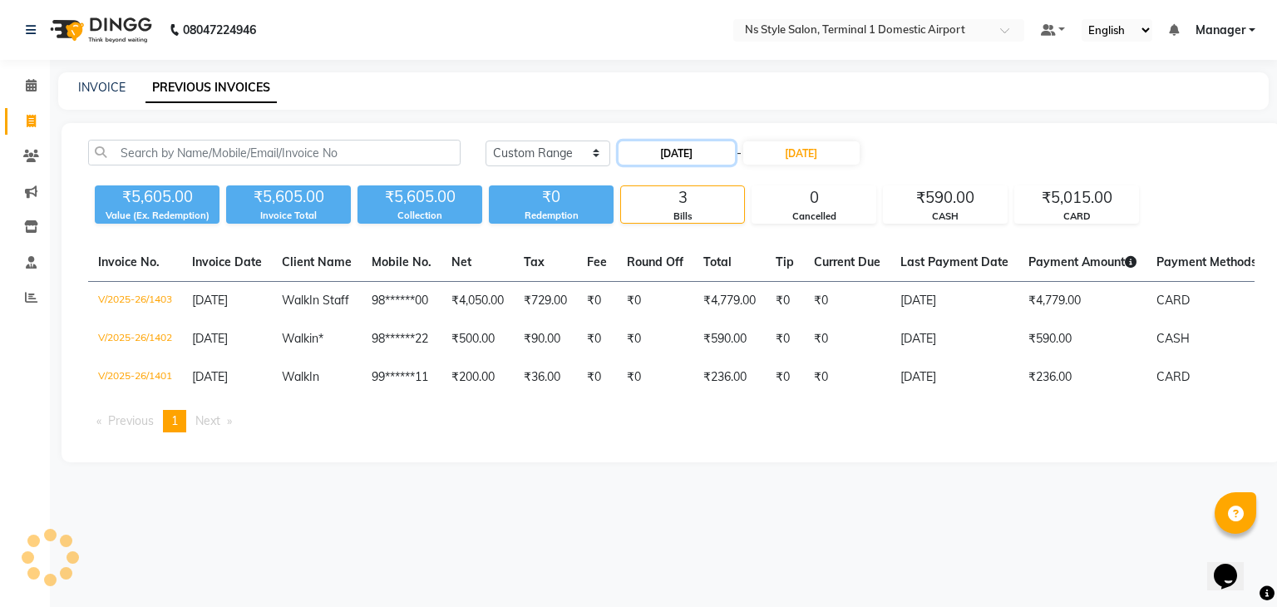
click at [664, 147] on input "[DATE]" at bounding box center [677, 152] width 116 height 23
select select "9"
select select "2025"
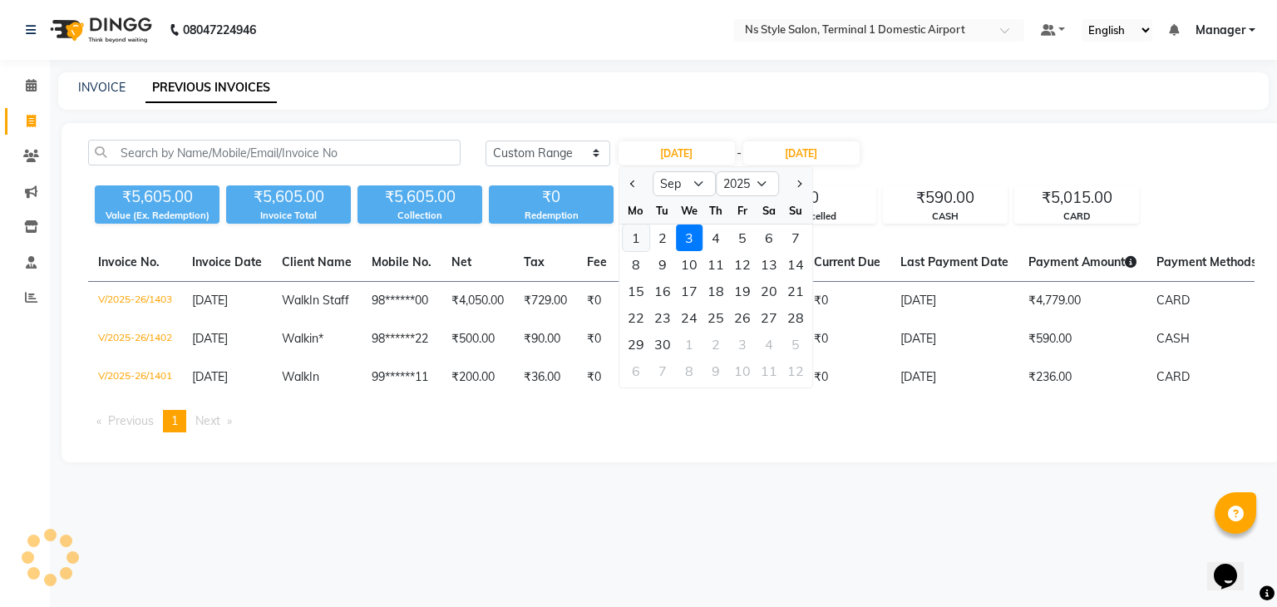
click at [634, 236] on div "1" at bounding box center [636, 238] width 27 height 27
type input "[DATE]"
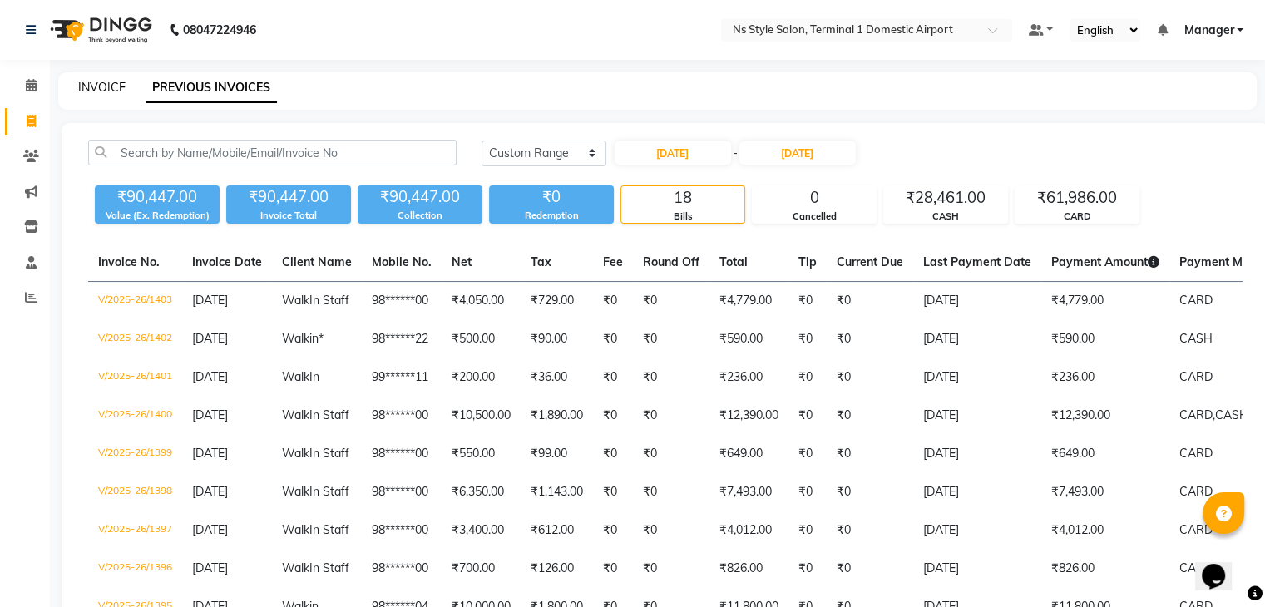
click at [116, 85] on link "INVOICE" at bounding box center [101, 87] width 47 height 15
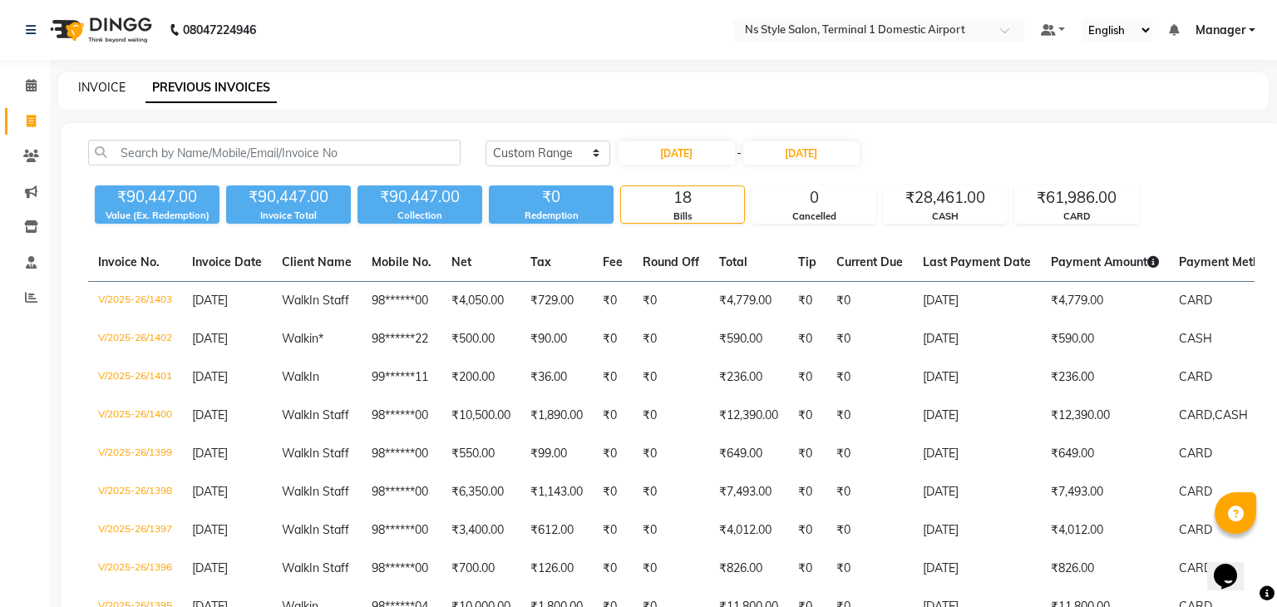
select select "service"
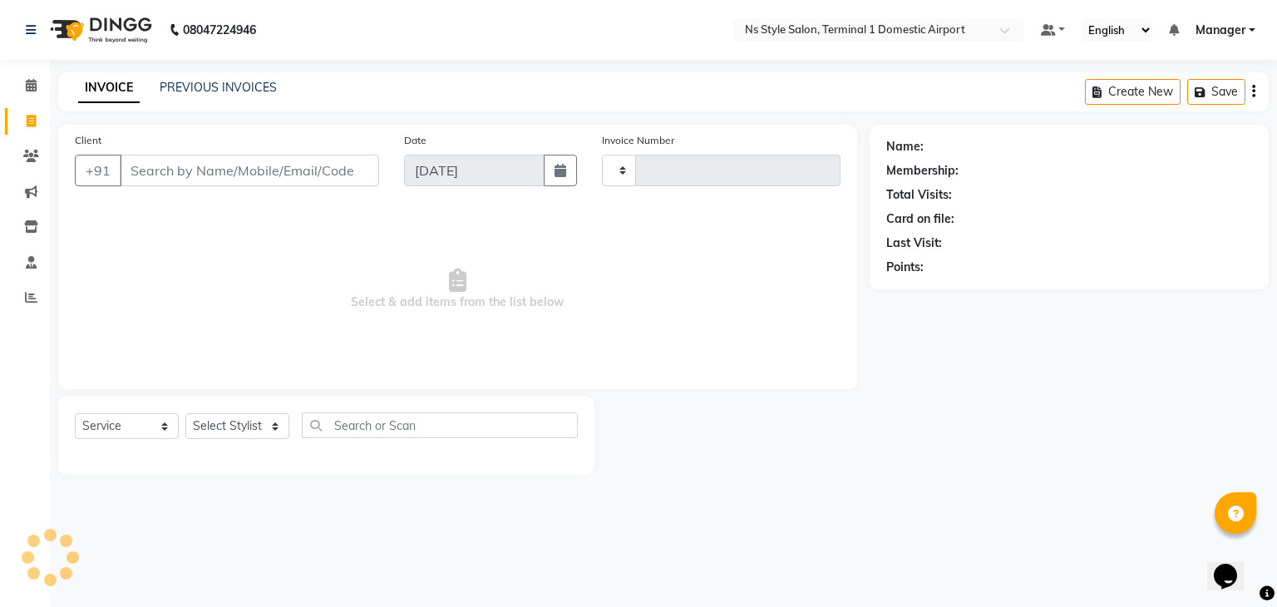
type input "1404"
select select "5659"
click at [210, 88] on link "PREVIOUS INVOICES" at bounding box center [218, 87] width 117 height 15
